Goal: Find specific page/section: Find specific page/section

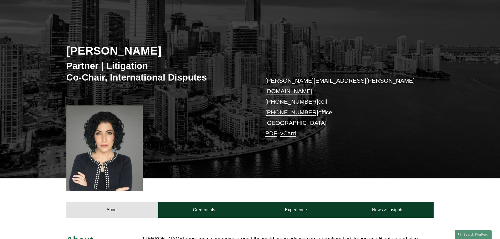
scroll to position [53, 0]
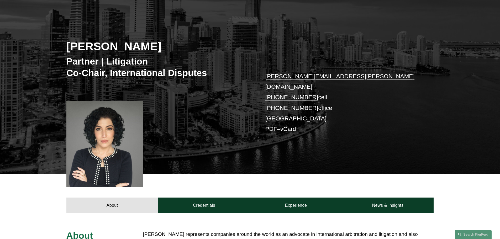
drag, startPoint x: 315, startPoint y: 77, endPoint x: 222, endPoint y: 135, distance: 109.5
click at [222, 135] on div "[PERSON_NAME] Partner | Litigation Co-Chair, International Disputes [PERSON_NAM…" at bounding box center [250, 91] width 500 height 166
drag, startPoint x: 115, startPoint y: 46, endPoint x: 193, endPoint y: 46, distance: 78.3
click at [193, 46] on h2 "[PERSON_NAME]" at bounding box center [158, 46] width 184 height 14
copy h2 "[PERSON_NAME]"
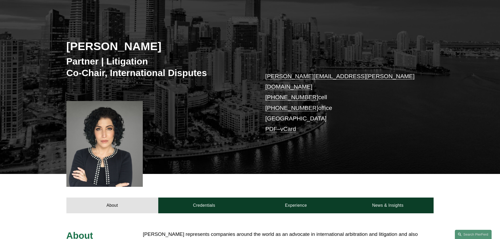
copy h2 "[PERSON_NAME]"
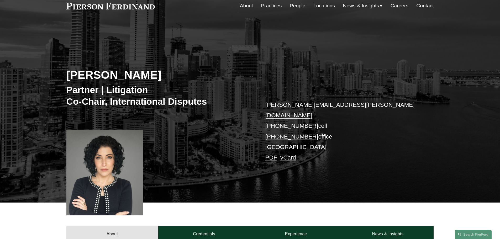
scroll to position [0, 0]
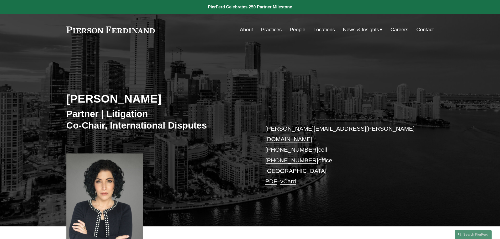
drag, startPoint x: 105, startPoint y: 32, endPoint x: 159, endPoint y: 31, distance: 54.1
click at [159, 31] on div "Skip to Content About Practices People Locations" at bounding box center [250, 29] width 500 height 31
drag, startPoint x: 159, startPoint y: 30, endPoint x: 80, endPoint y: 31, distance: 79.6
click at [80, 31] on div "About Practices People Locations News & Insights News" at bounding box center [250, 30] width 368 height 10
drag, startPoint x: 180, startPoint y: 102, endPoint x: 49, endPoint y: 91, distance: 131.5
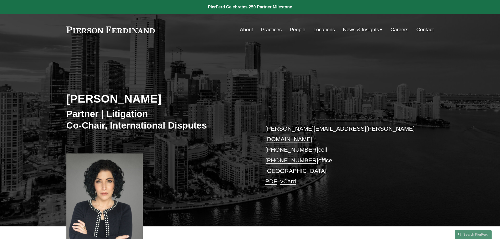
click at [49, 91] on div "[PERSON_NAME] Partner | Litigation Co-Chair, International Disputes [PERSON_NAM…" at bounding box center [250, 143] width 500 height 166
copy h2 "[PERSON_NAME]"
